Goal: Navigation & Orientation: Find specific page/section

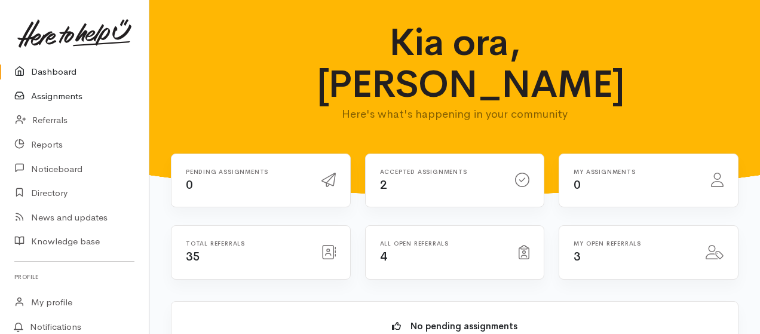
click at [43, 97] on link "Assignments" at bounding box center [74, 96] width 149 height 24
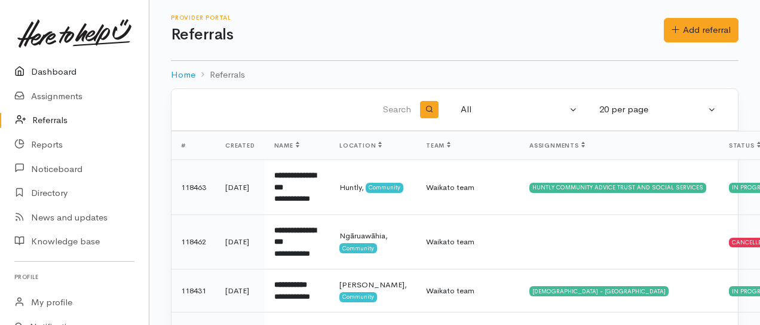
click at [69, 70] on link "Dashboard" at bounding box center [74, 72] width 149 height 24
